Goal: Navigation & Orientation: Find specific page/section

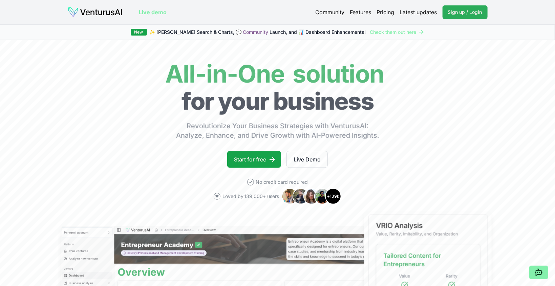
click at [479, 9] on span "Sign up / Login" at bounding box center [465, 12] width 34 height 7
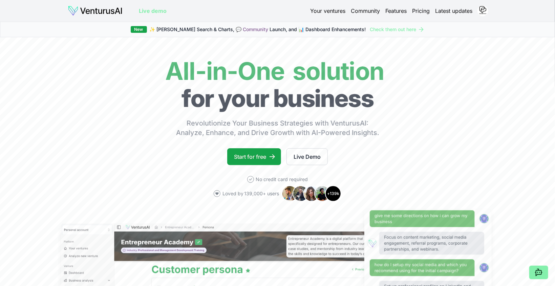
click at [329, 14] on link "Your ventures" at bounding box center [327, 11] width 35 height 8
